Goal: Information Seeking & Learning: Learn about a topic

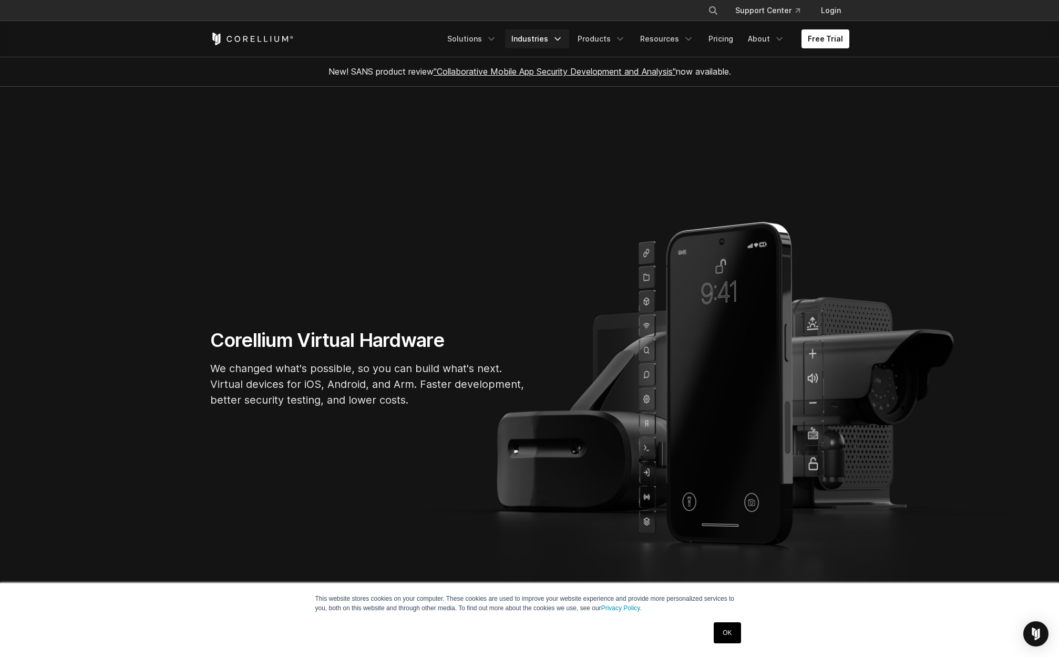
click at [569, 38] on link "Industries" at bounding box center [537, 38] width 64 height 19
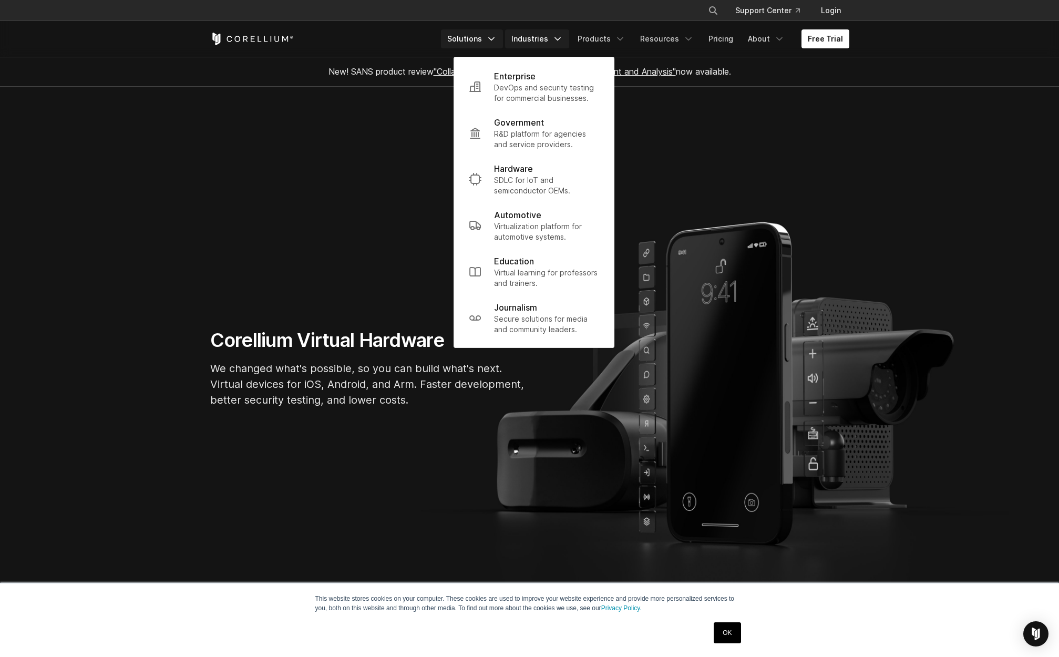
click at [493, 48] on link "Solutions" at bounding box center [472, 38] width 62 height 19
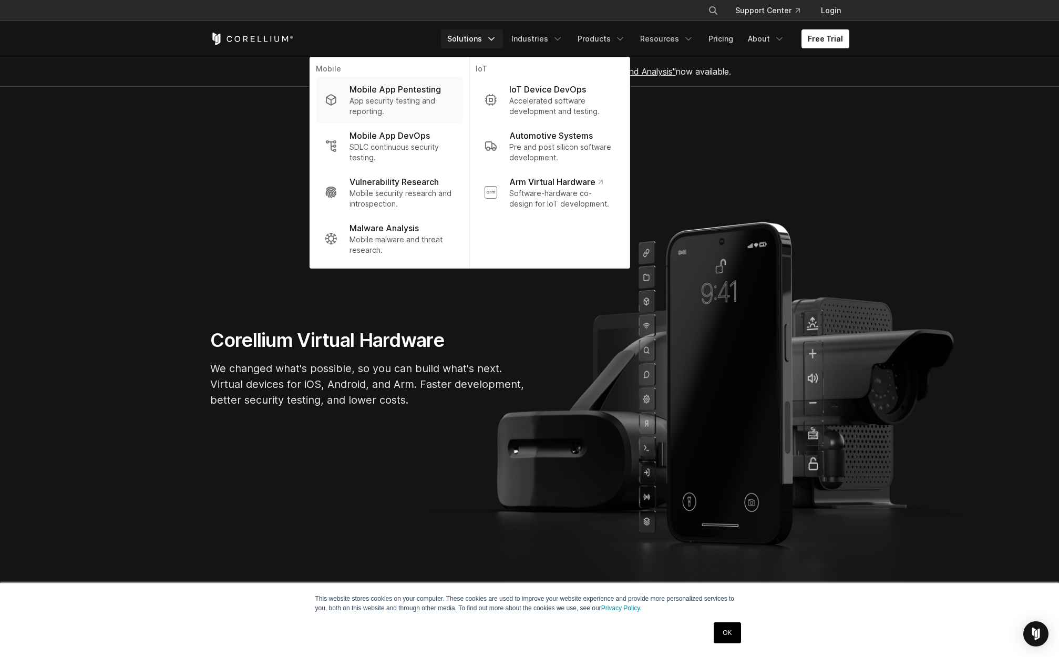
click at [427, 93] on p "Mobile App Pentesting" at bounding box center [395, 89] width 91 height 13
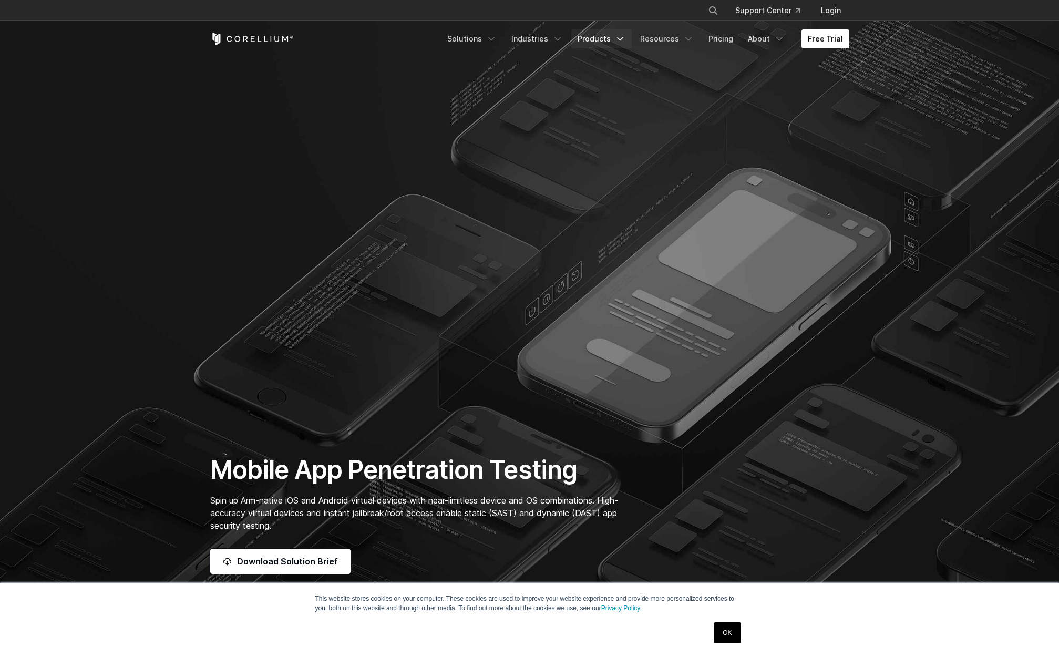
click at [594, 37] on link "Products" at bounding box center [601, 38] width 60 height 19
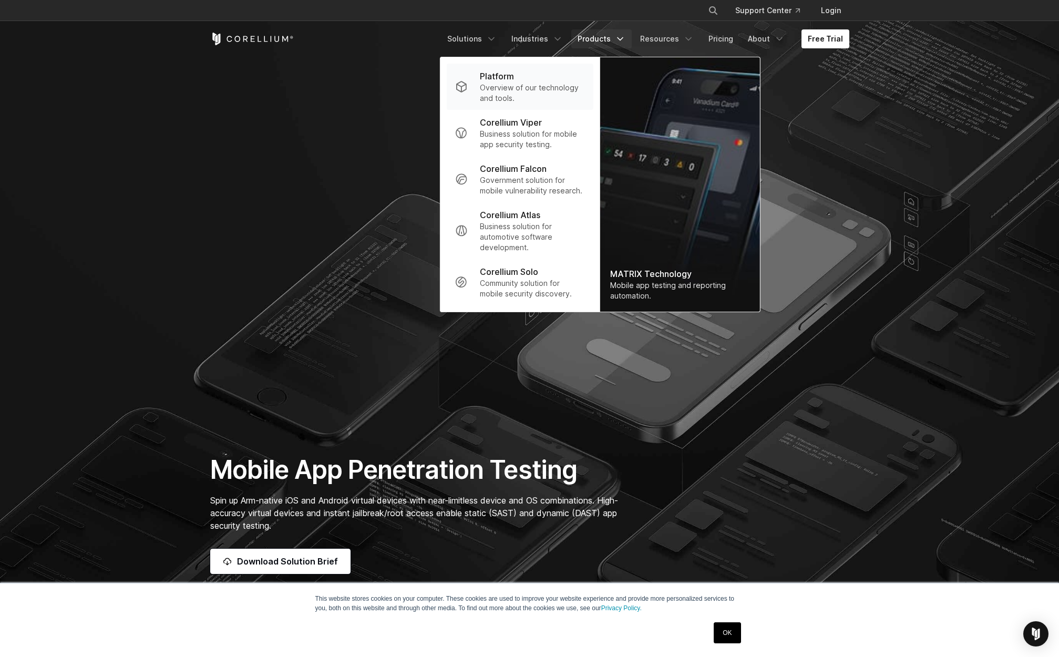
click at [527, 84] on p "Overview of our technology and tools." at bounding box center [532, 93] width 105 height 21
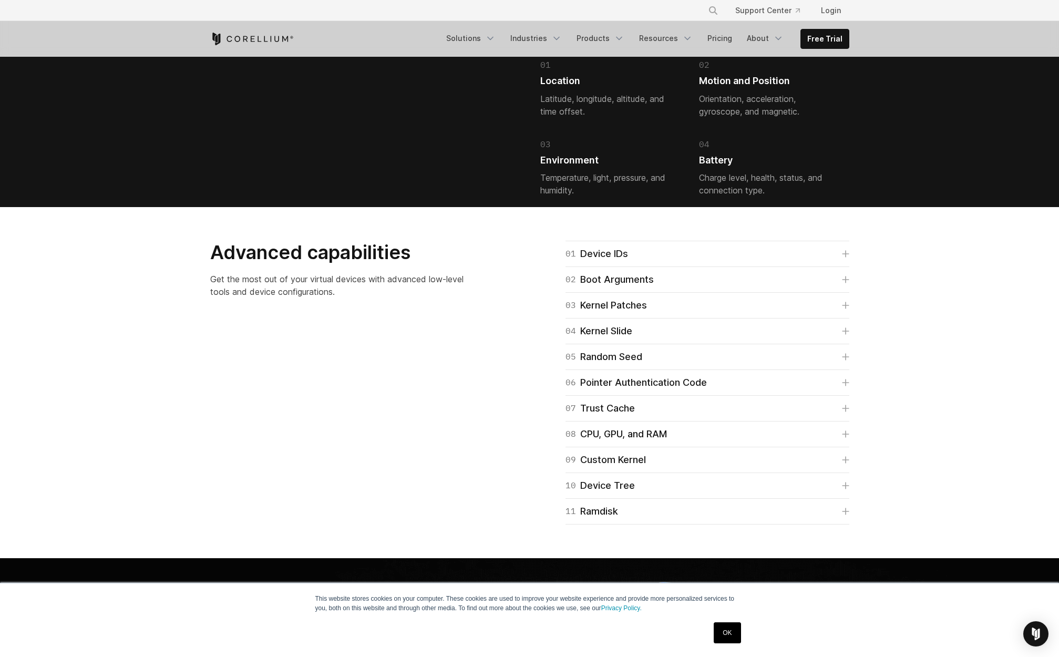
scroll to position [2458, 0]
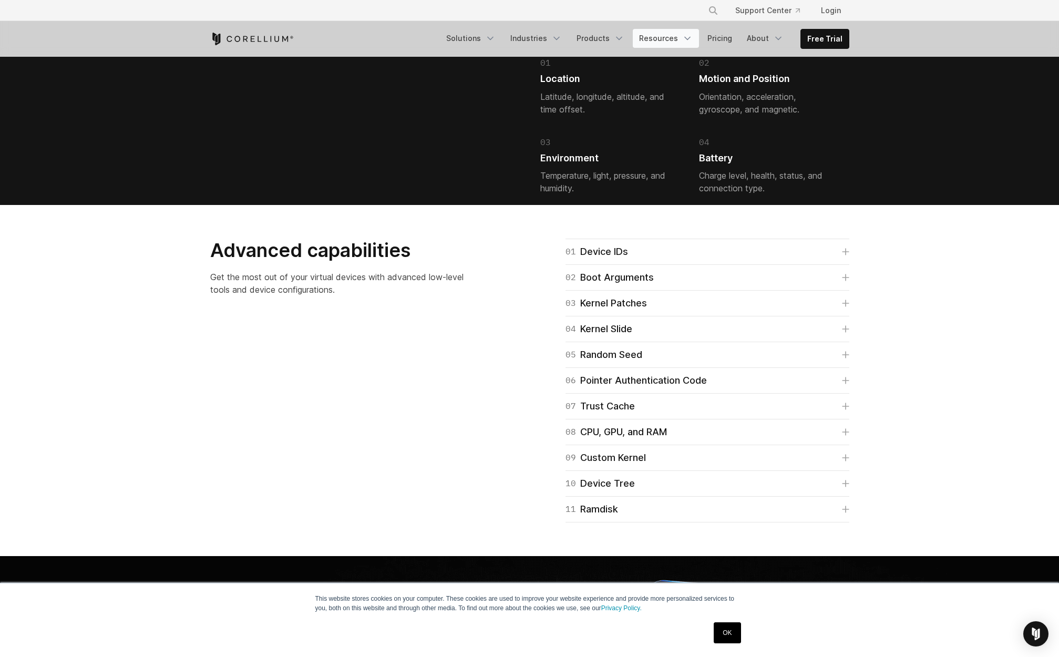
click at [692, 37] on icon "Navigation Menu" at bounding box center [687, 38] width 11 height 11
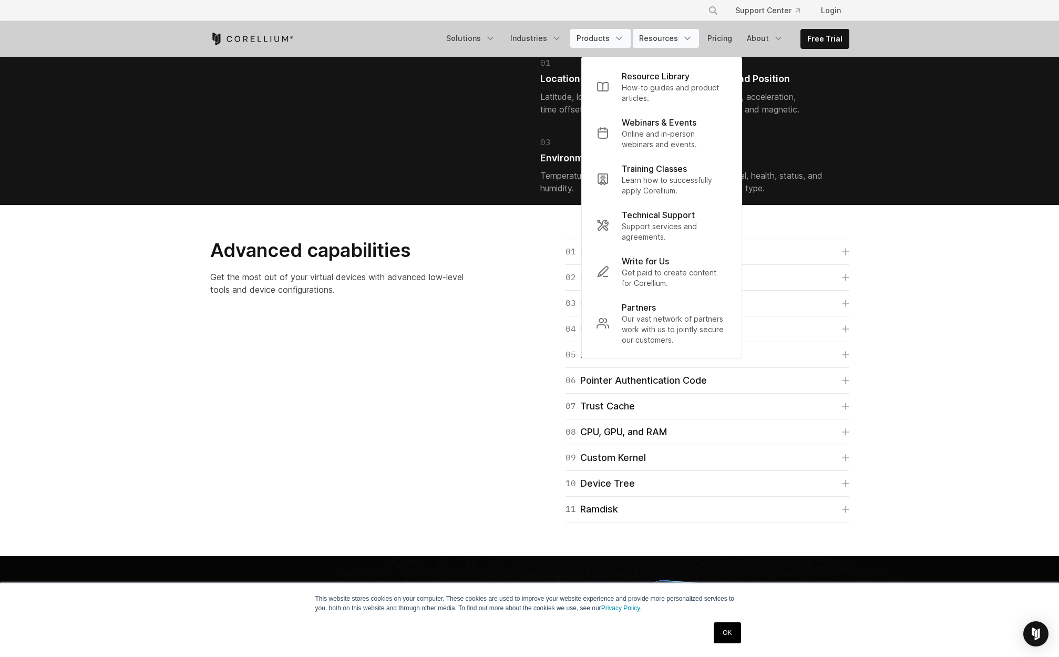
click at [622, 38] on icon "Navigation Menu" at bounding box center [619, 38] width 11 height 11
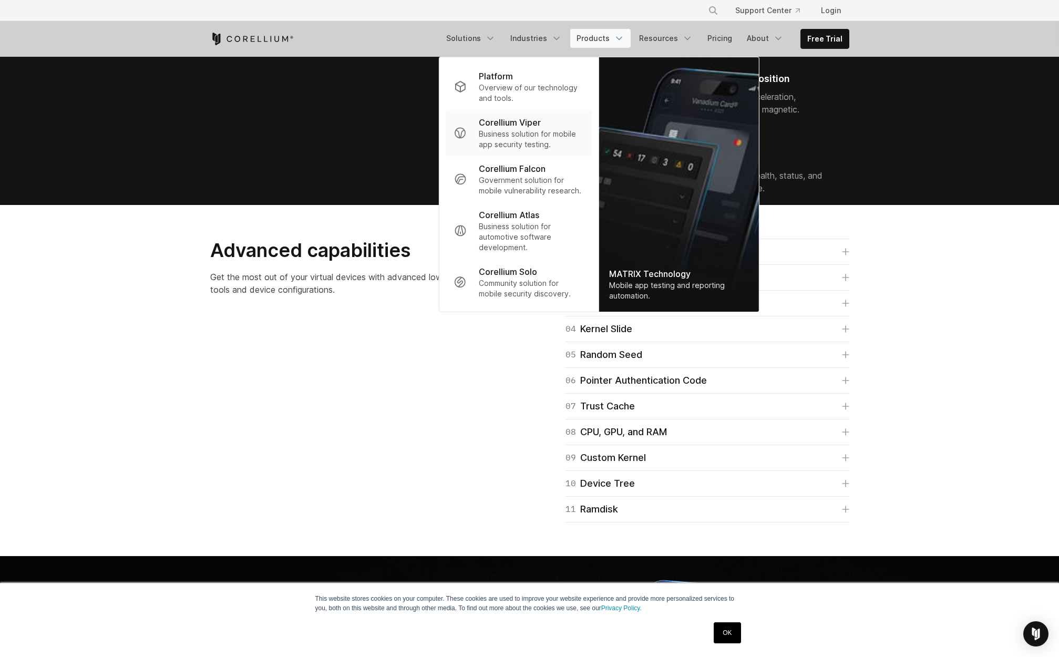
click at [540, 141] on p "Business solution for mobile app security testing." at bounding box center [531, 139] width 105 height 21
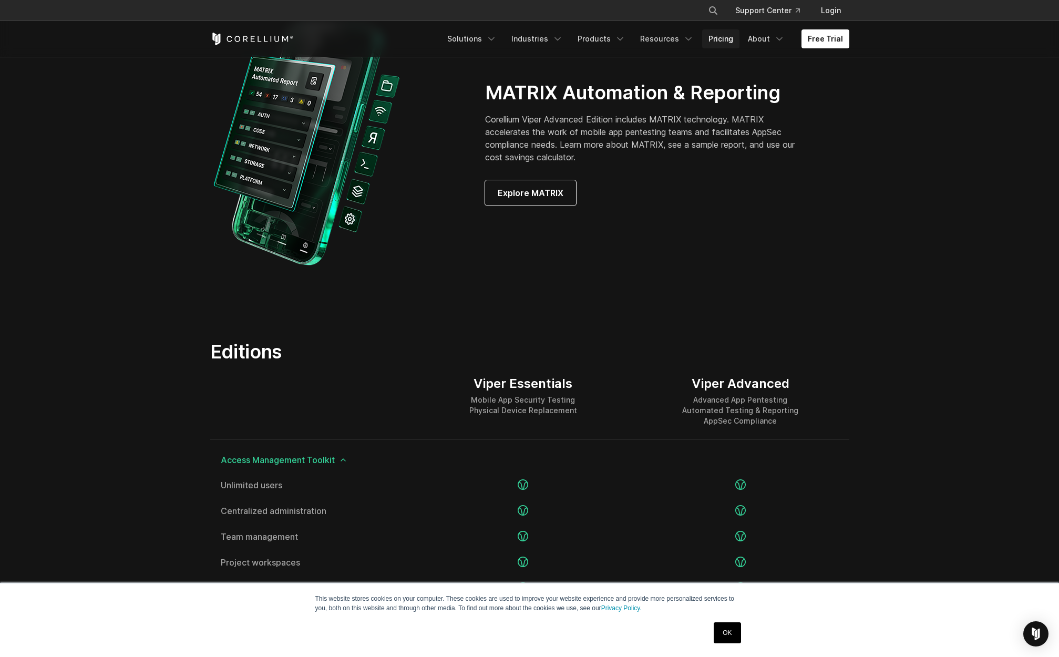
scroll to position [1049, 0]
